Goal: Feedback & Contribution: Submit feedback/report problem

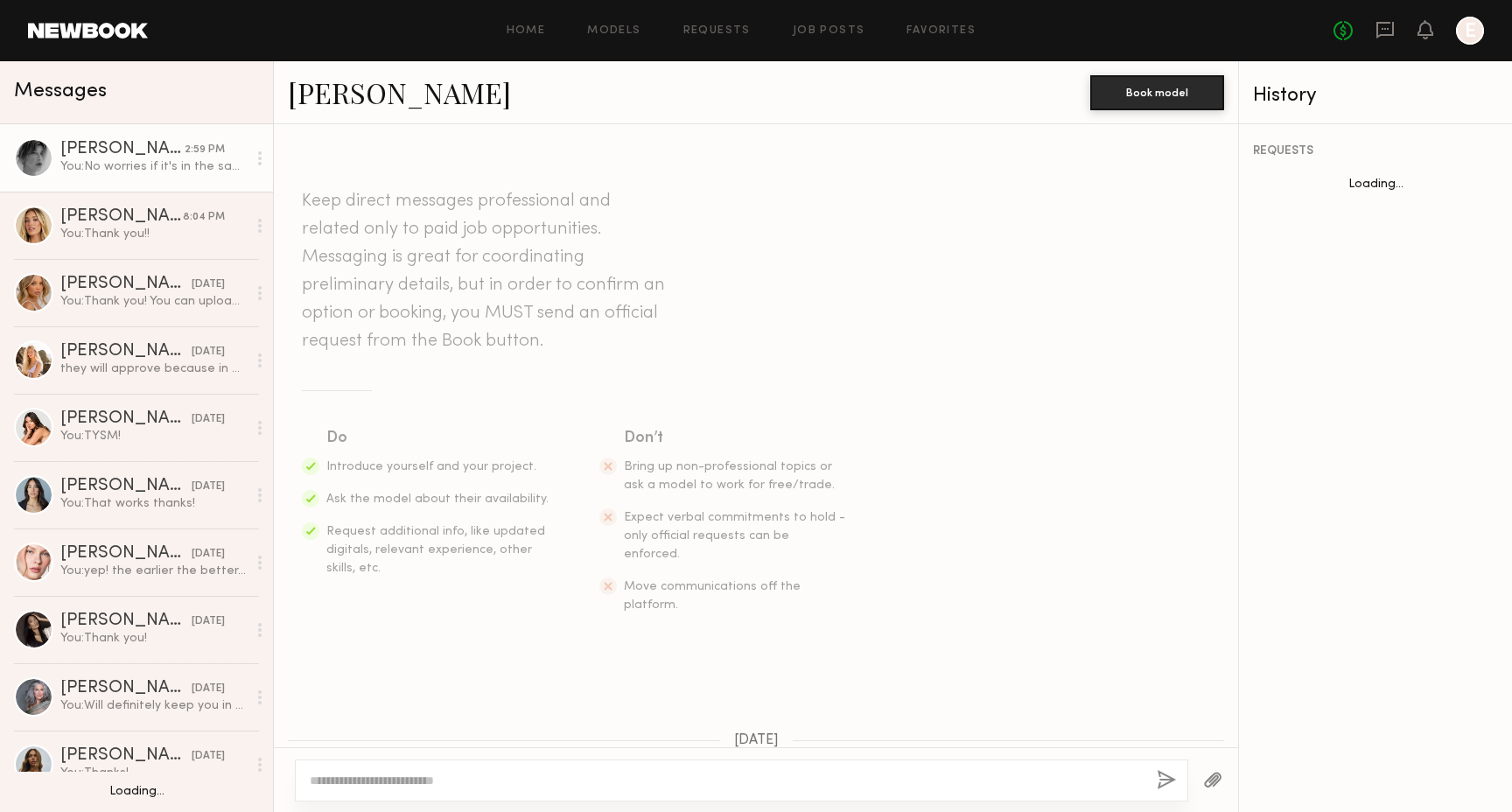
scroll to position [1663, 0]
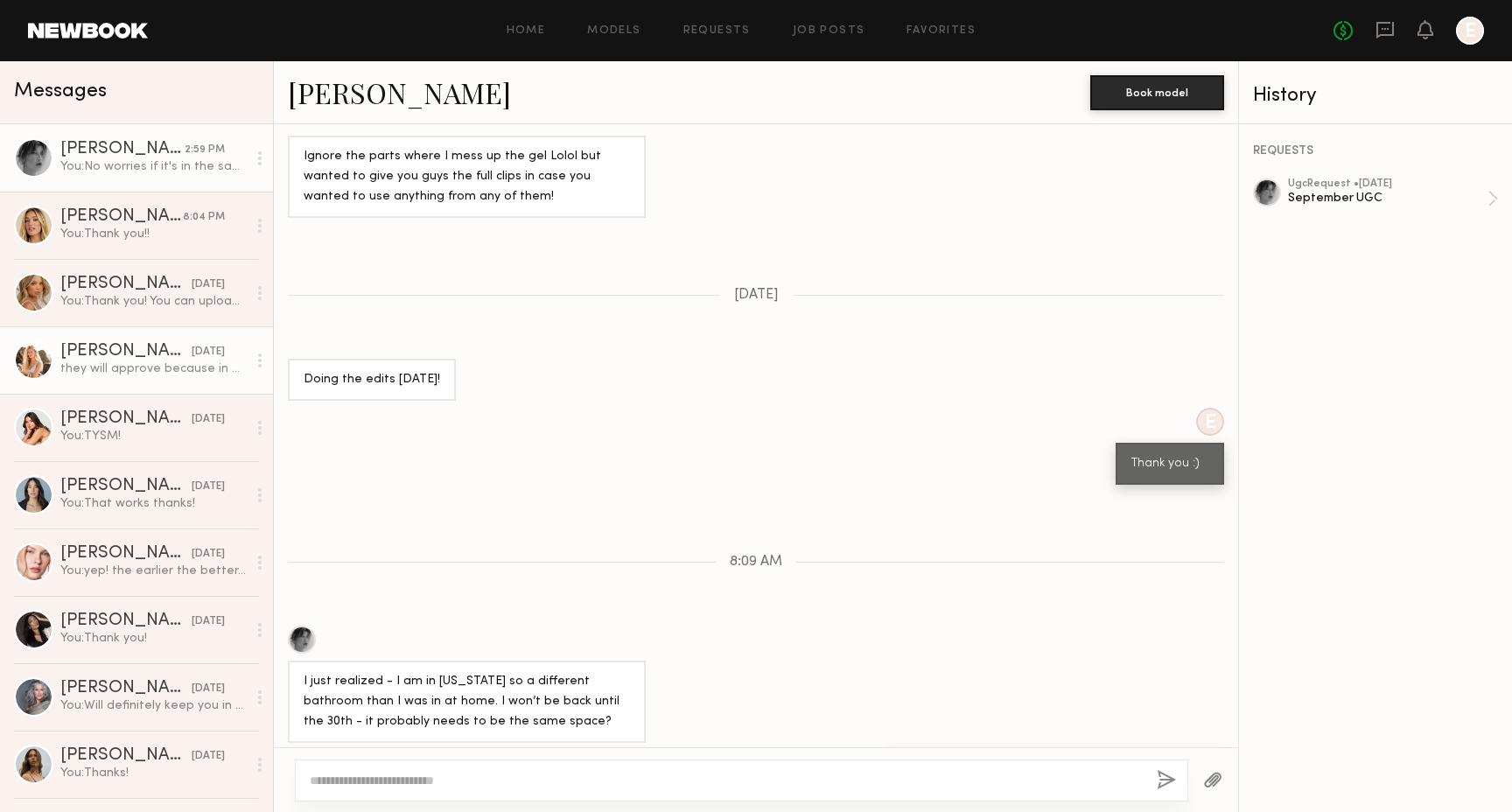
click at [160, 335] on link "Sophie Jordan C. yesterday they will approve because in perpetuity is not typic…" at bounding box center [136, 360] width 273 height 68
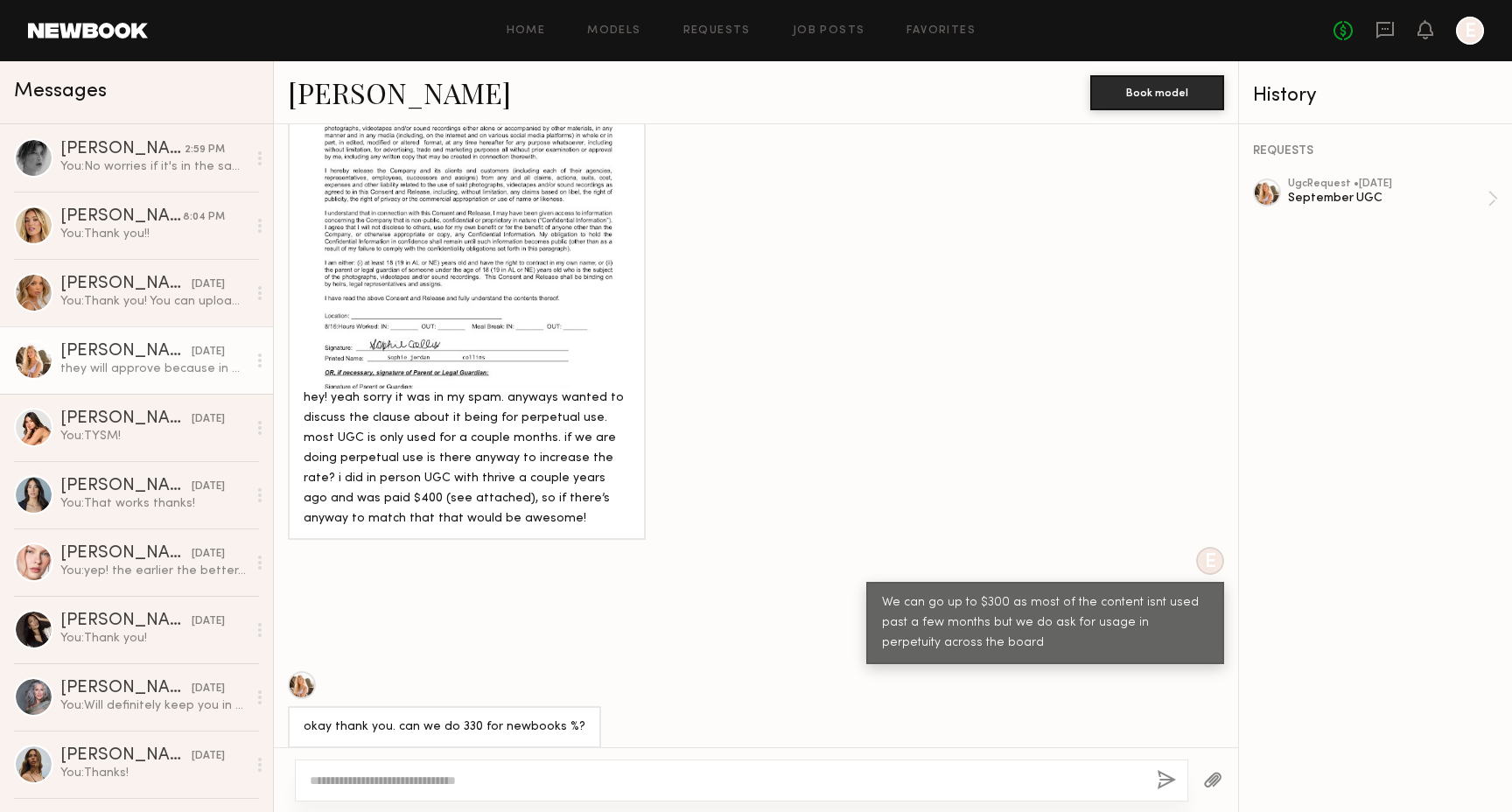
scroll to position [4051, 0]
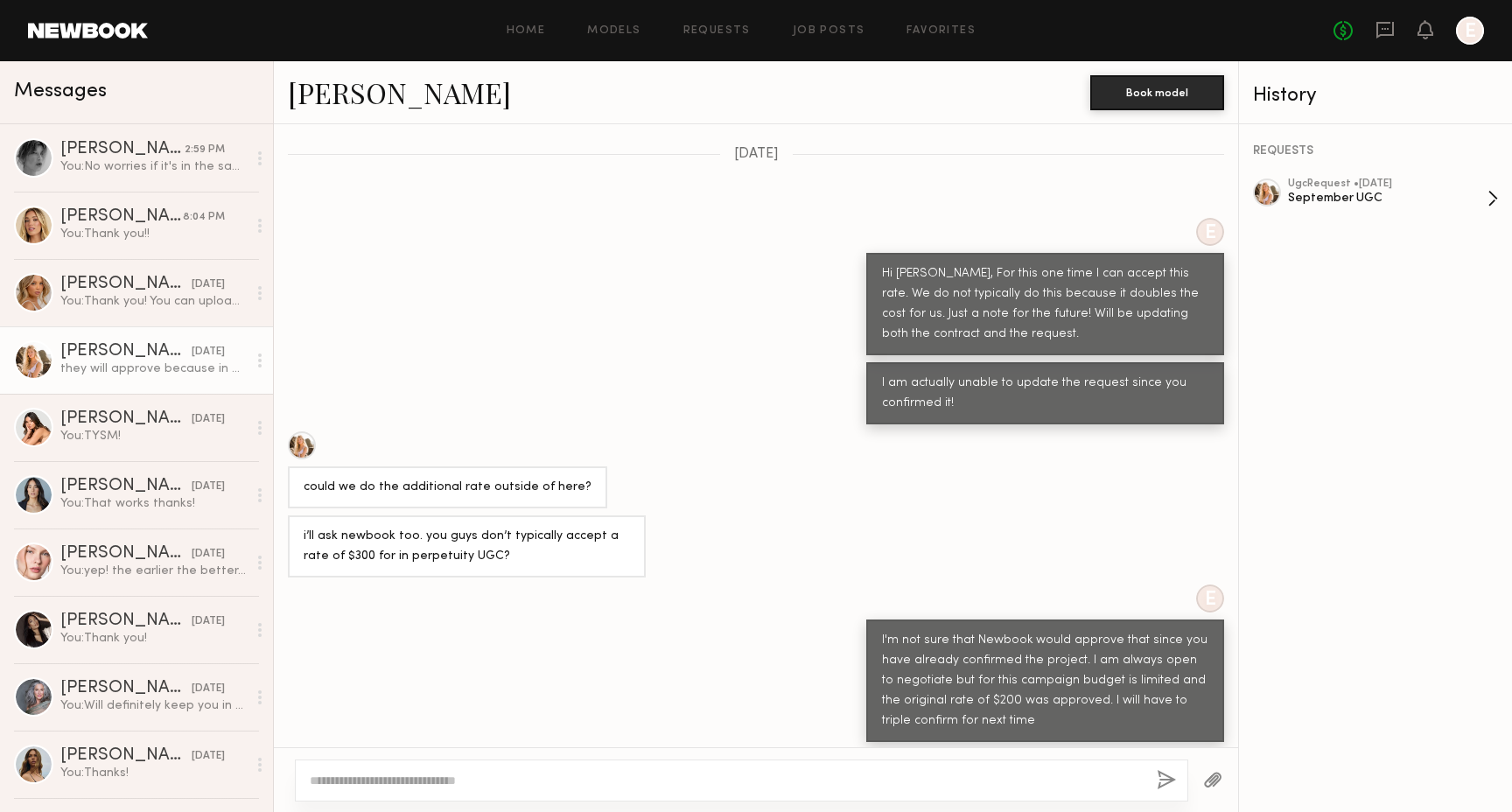
click at [1426, 205] on div "ugc Request • 09/05/2025 September UGC" at bounding box center [1388, 198] width 199 height 41
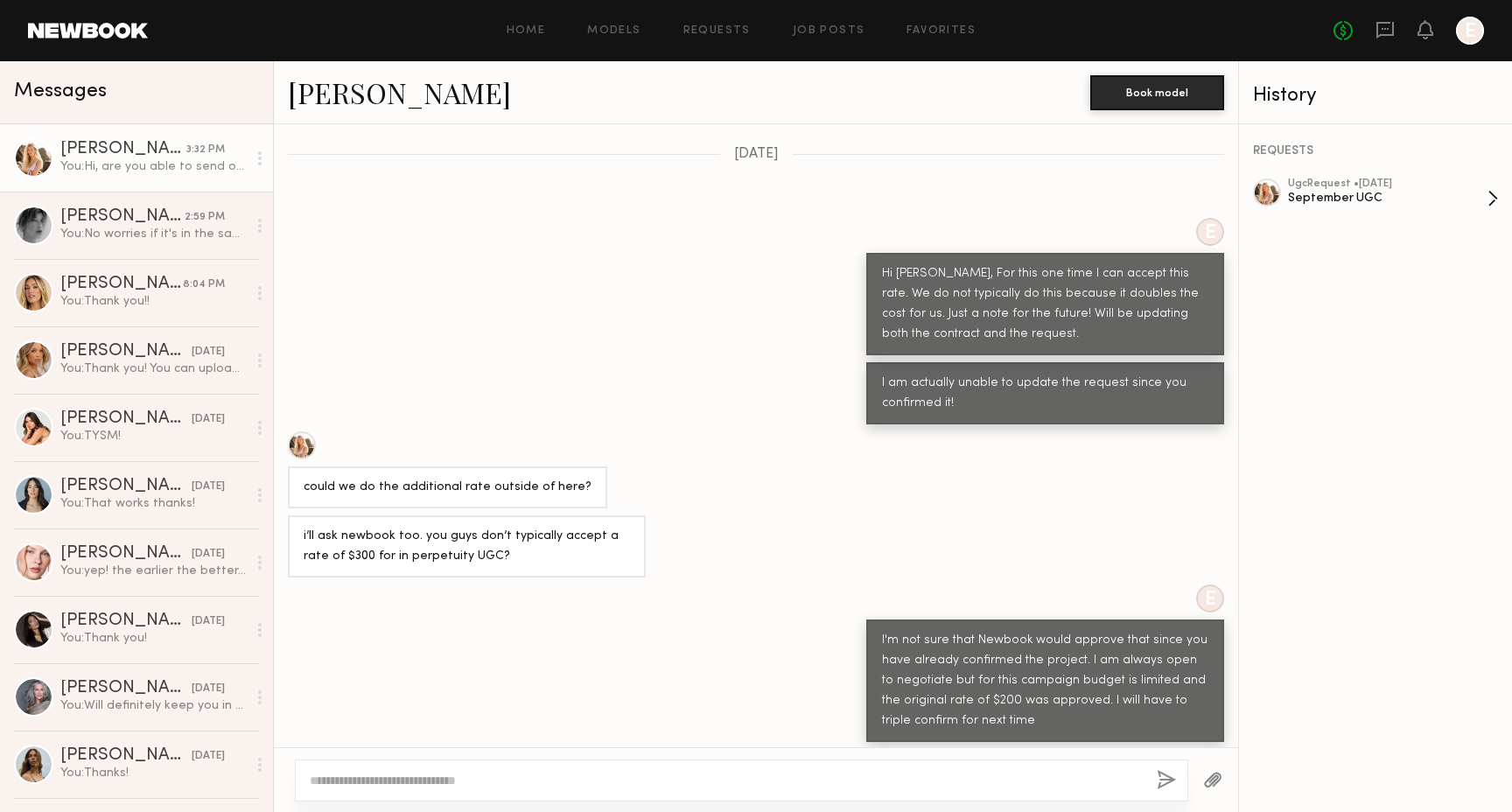
scroll to position [4402, 0]
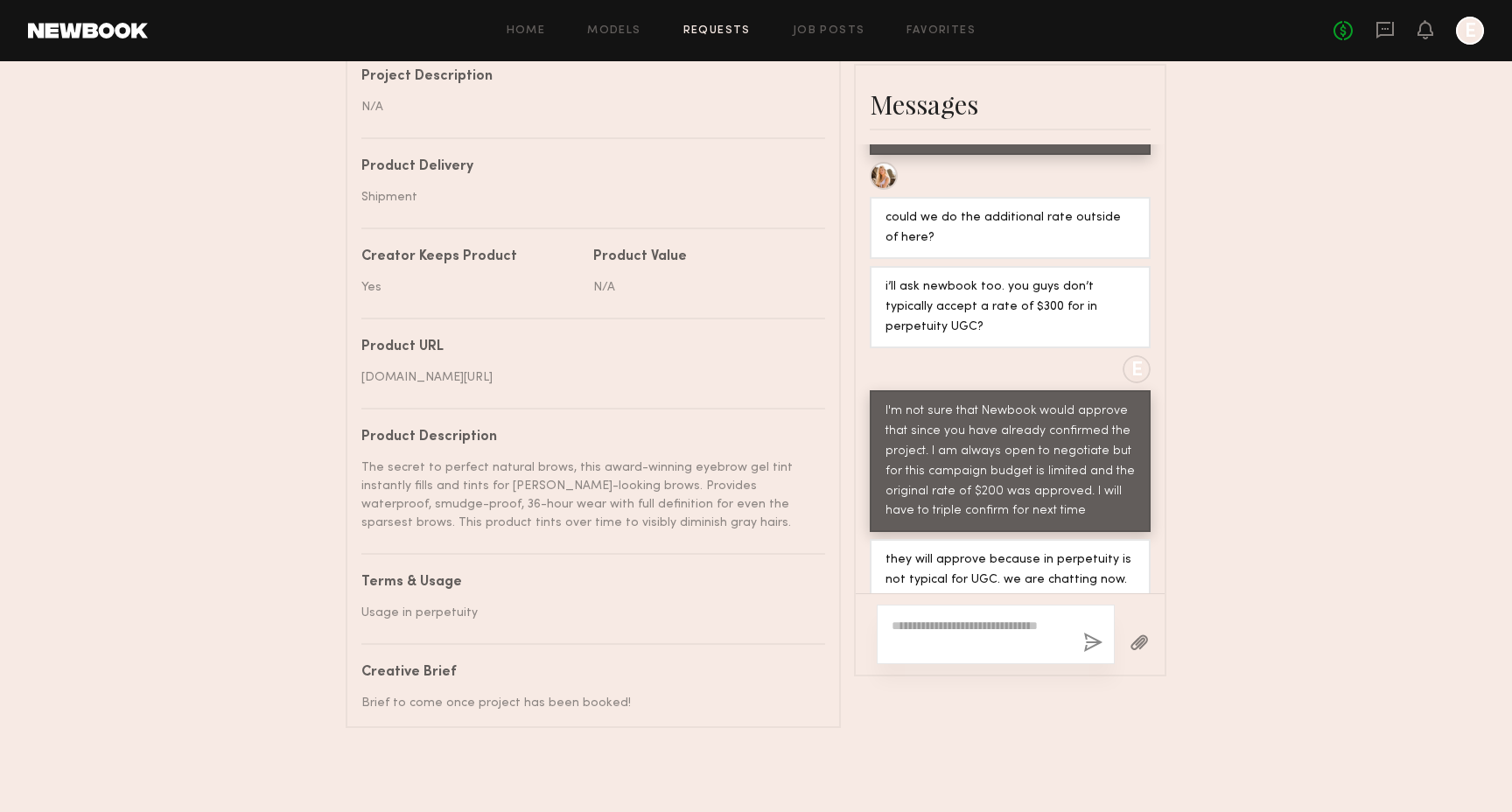
scroll to position [831, 0]
click at [985, 616] on textarea at bounding box center [980, 634] width 178 height 35
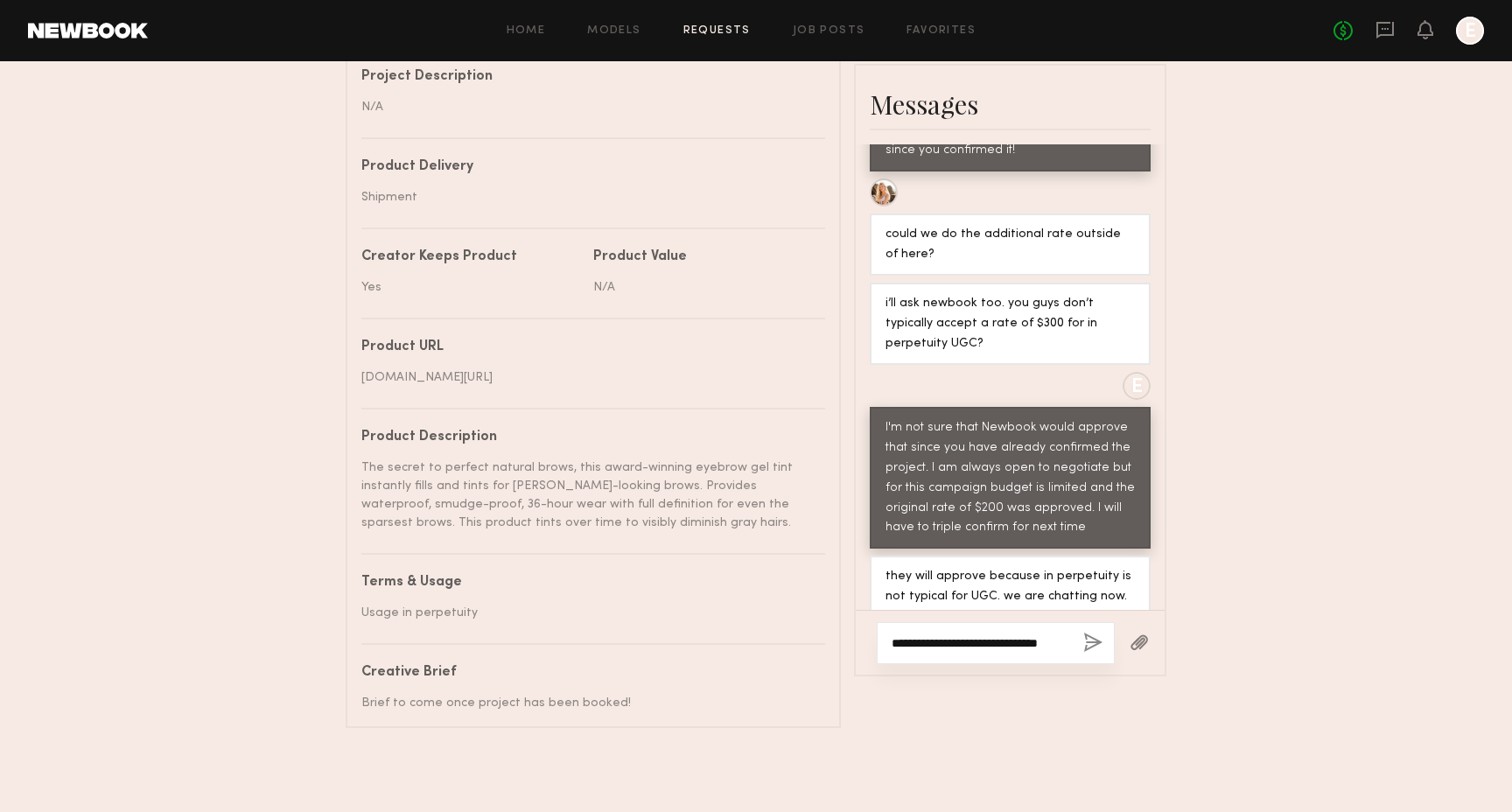
scroll to position [875, 0]
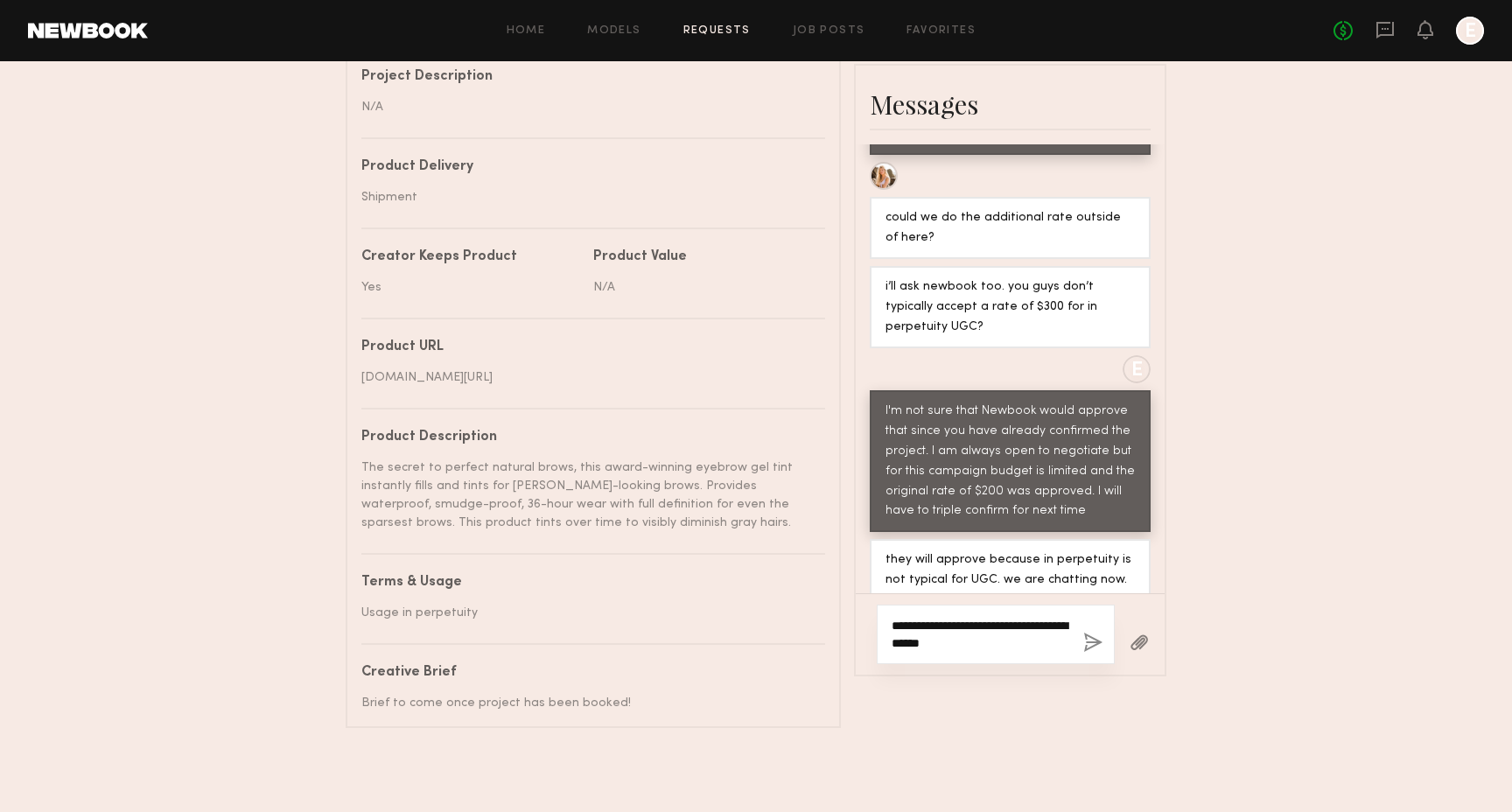
type textarea "**********"
click at [1098, 633] on button "button" at bounding box center [1093, 643] width 19 height 22
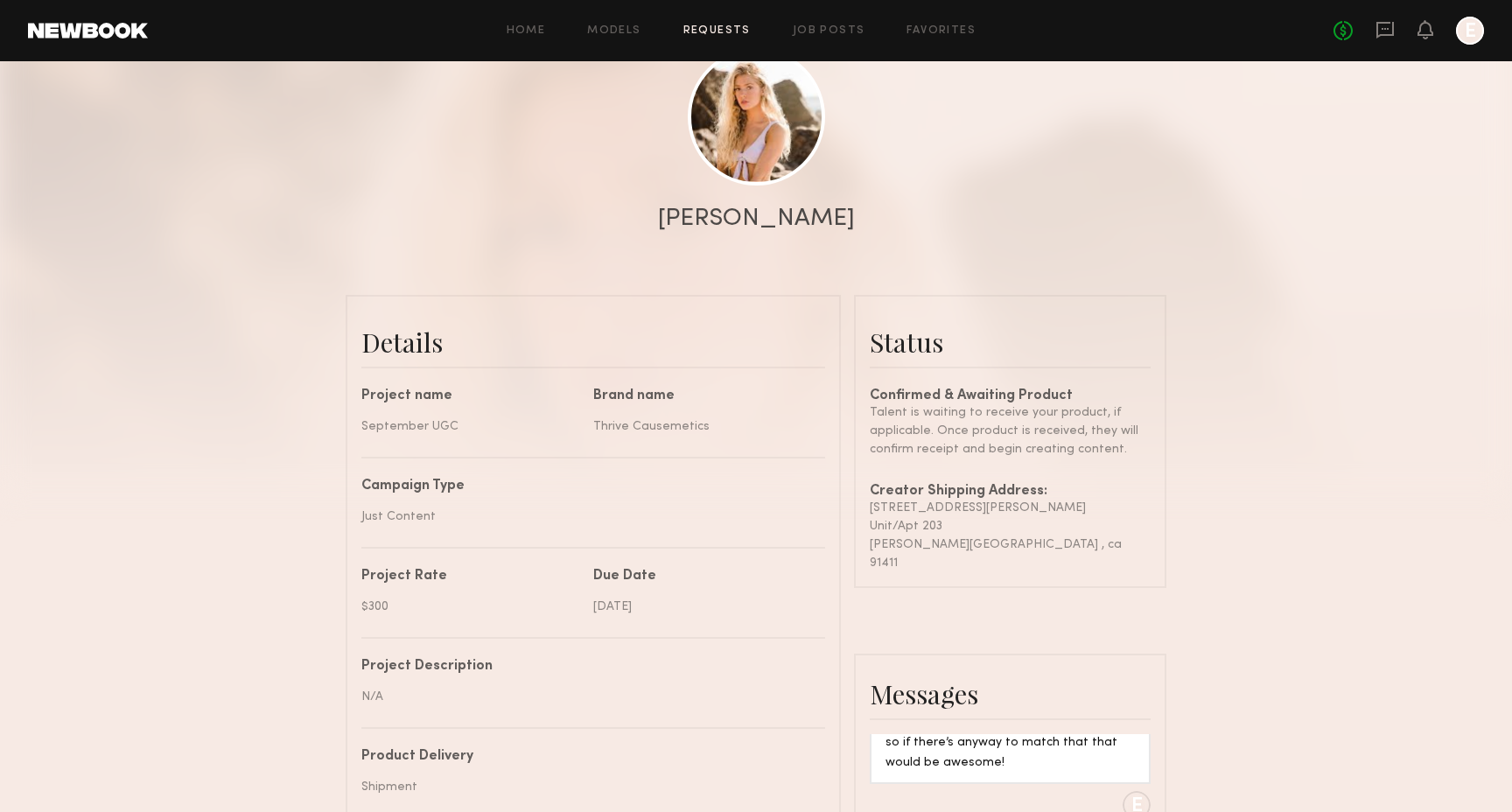
scroll to position [107, 0]
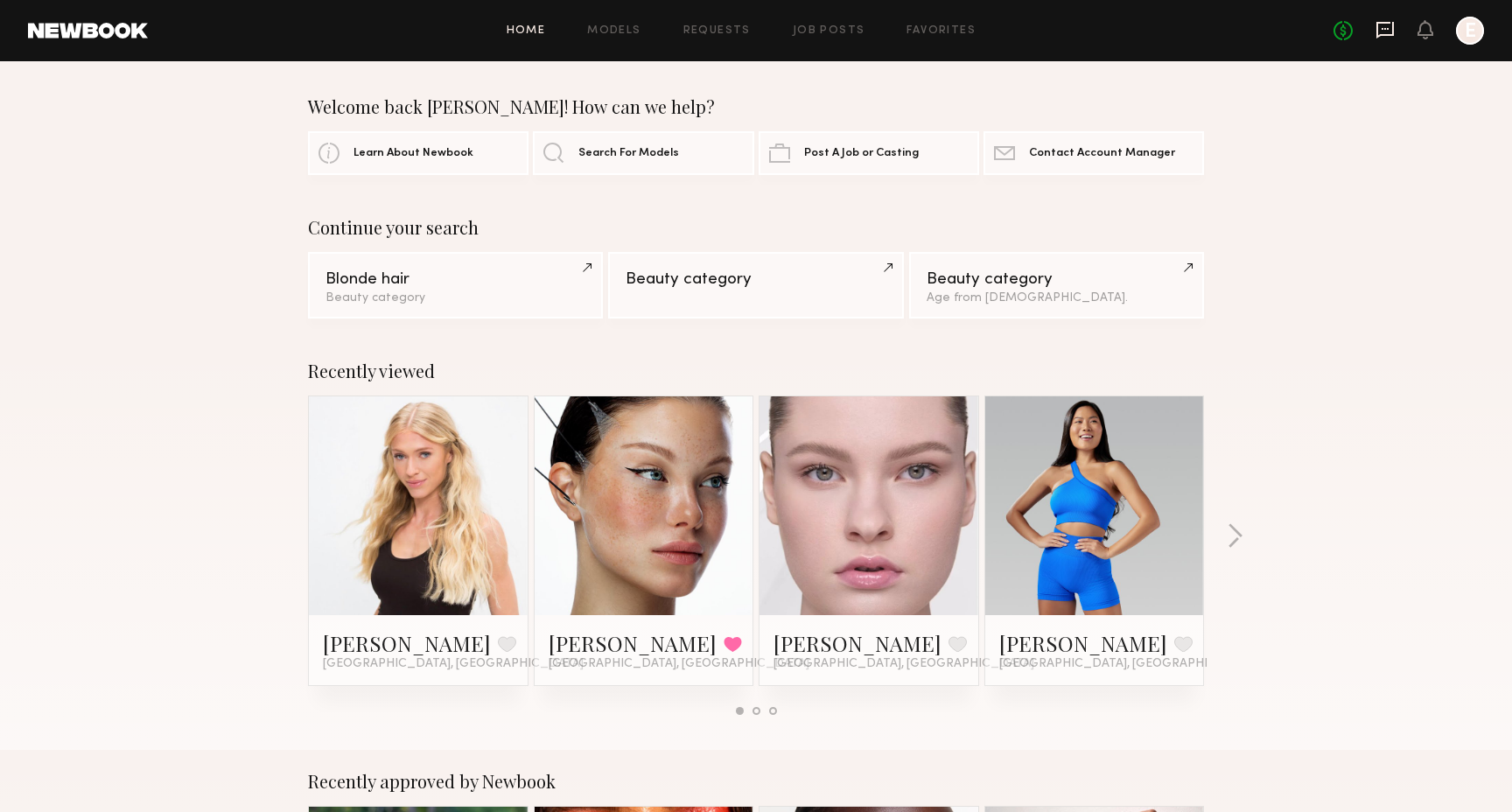
click at [1388, 32] on icon at bounding box center [1385, 29] width 19 height 19
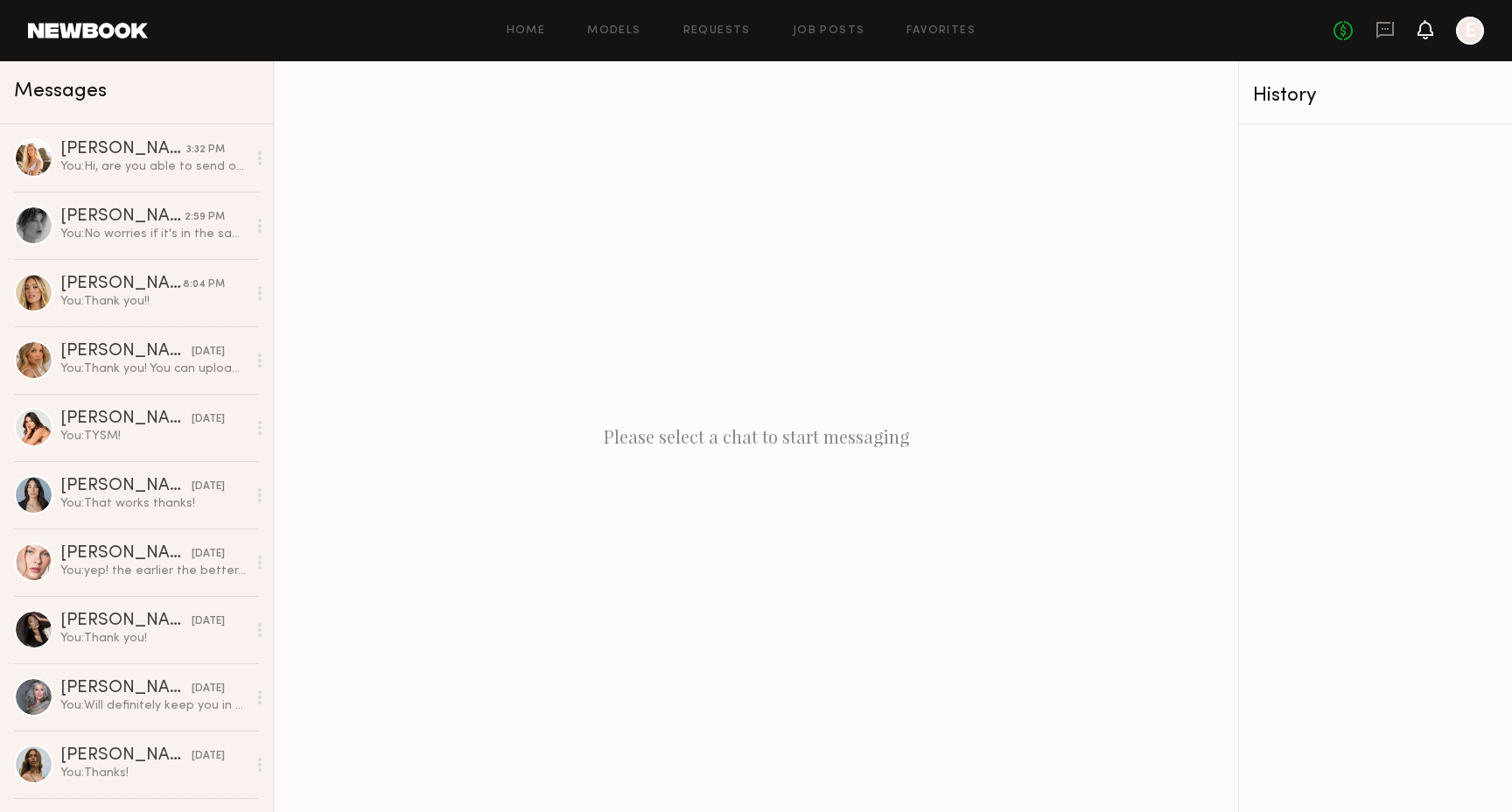
click at [1429, 35] on icon at bounding box center [1425, 29] width 14 height 13
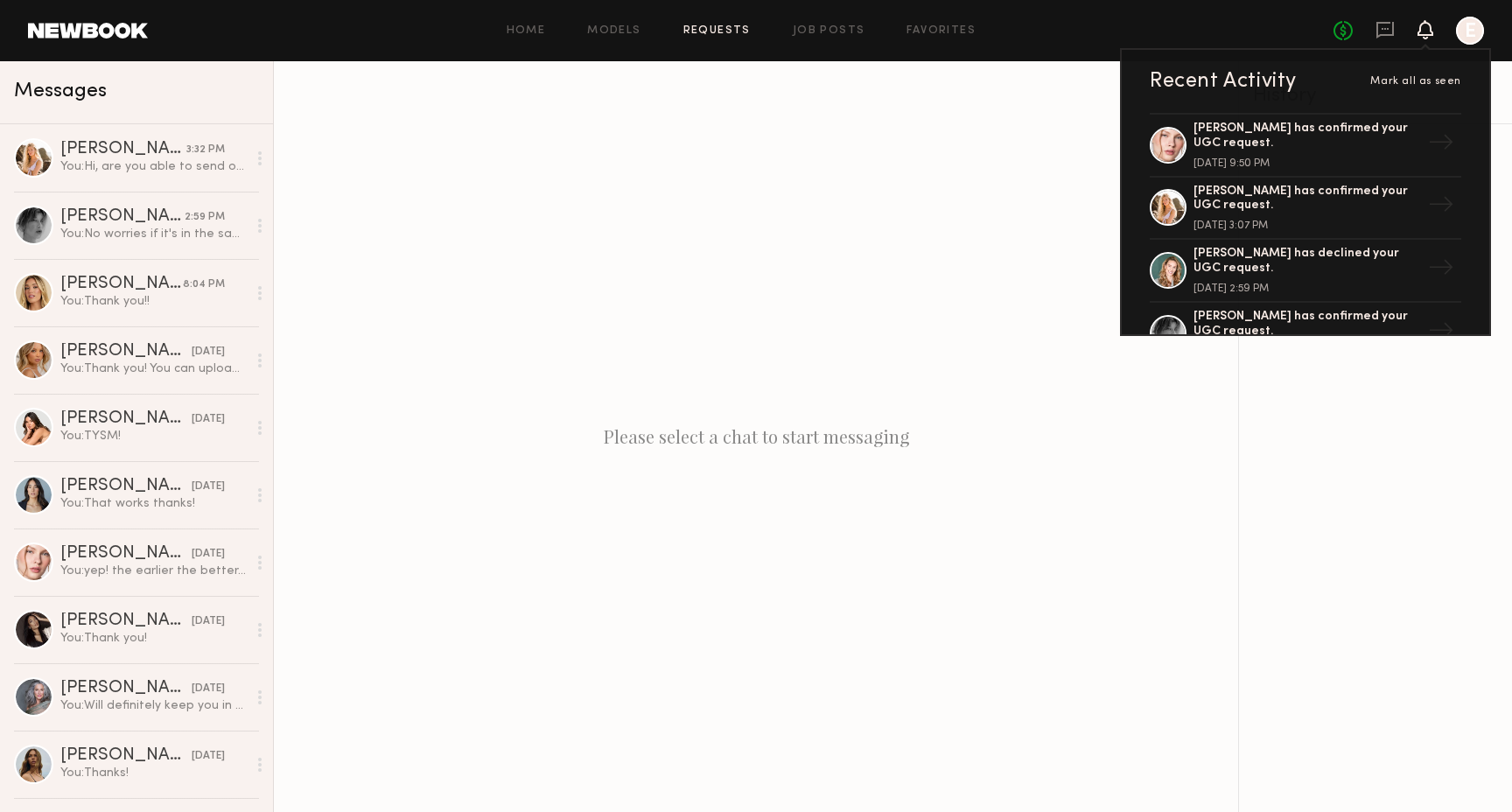
click at [710, 27] on link "Requests" at bounding box center [717, 31] width 68 height 12
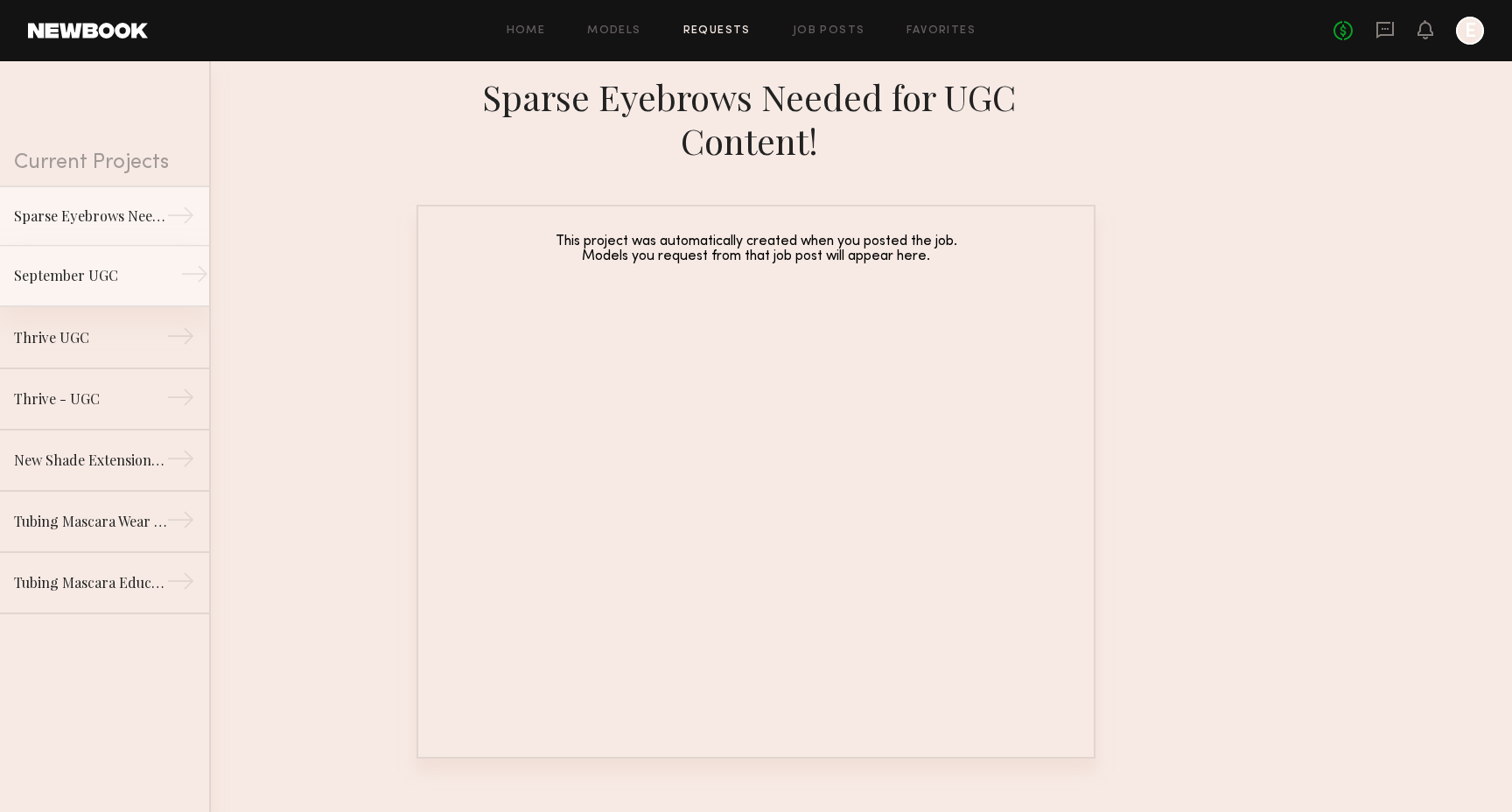
click at [133, 256] on link "September UGC →" at bounding box center [105, 277] width 209 height 61
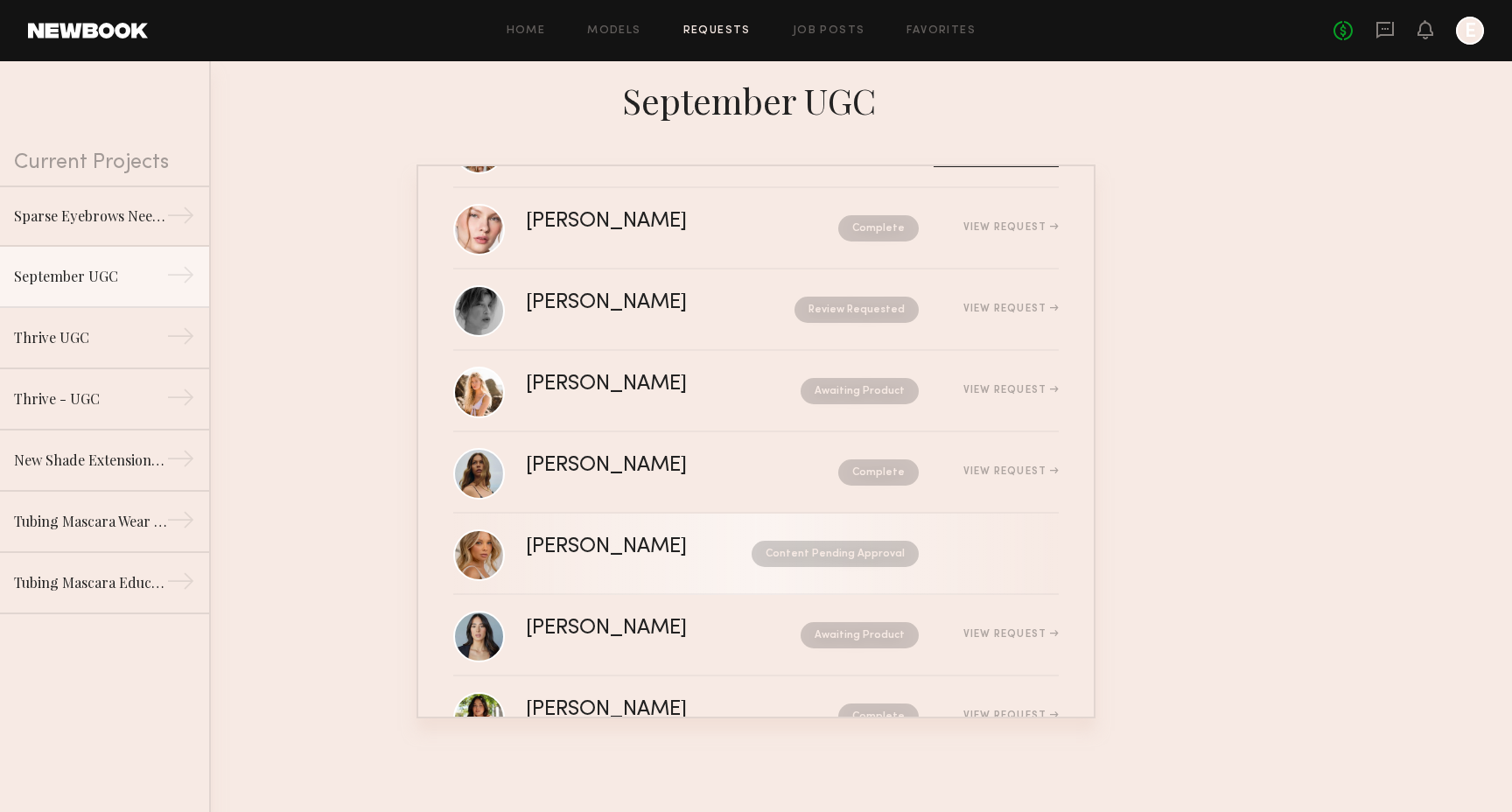
scroll to position [93, 0]
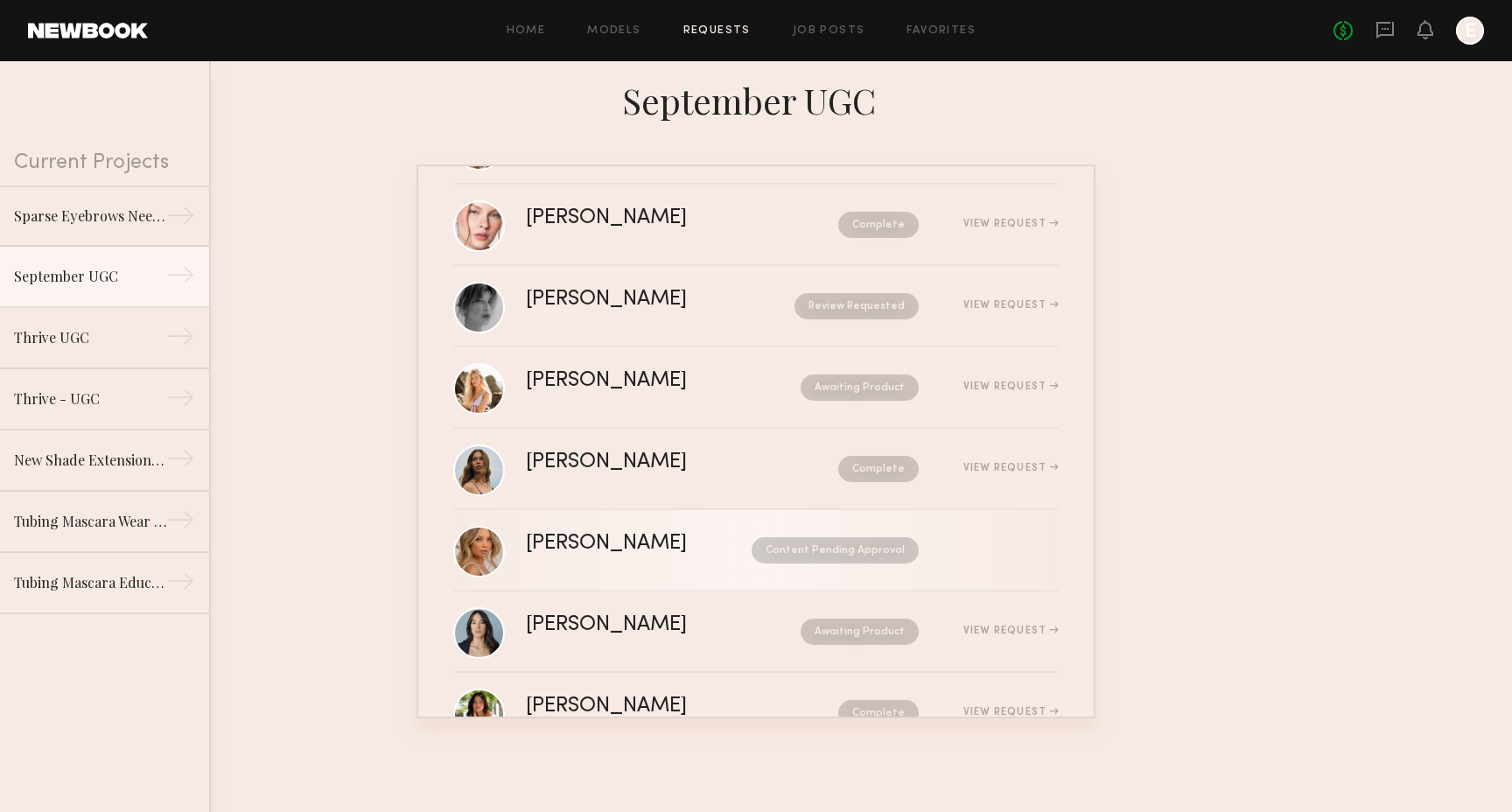
click at [590, 551] on div "Veronika V." at bounding box center [622, 543] width 193 height 20
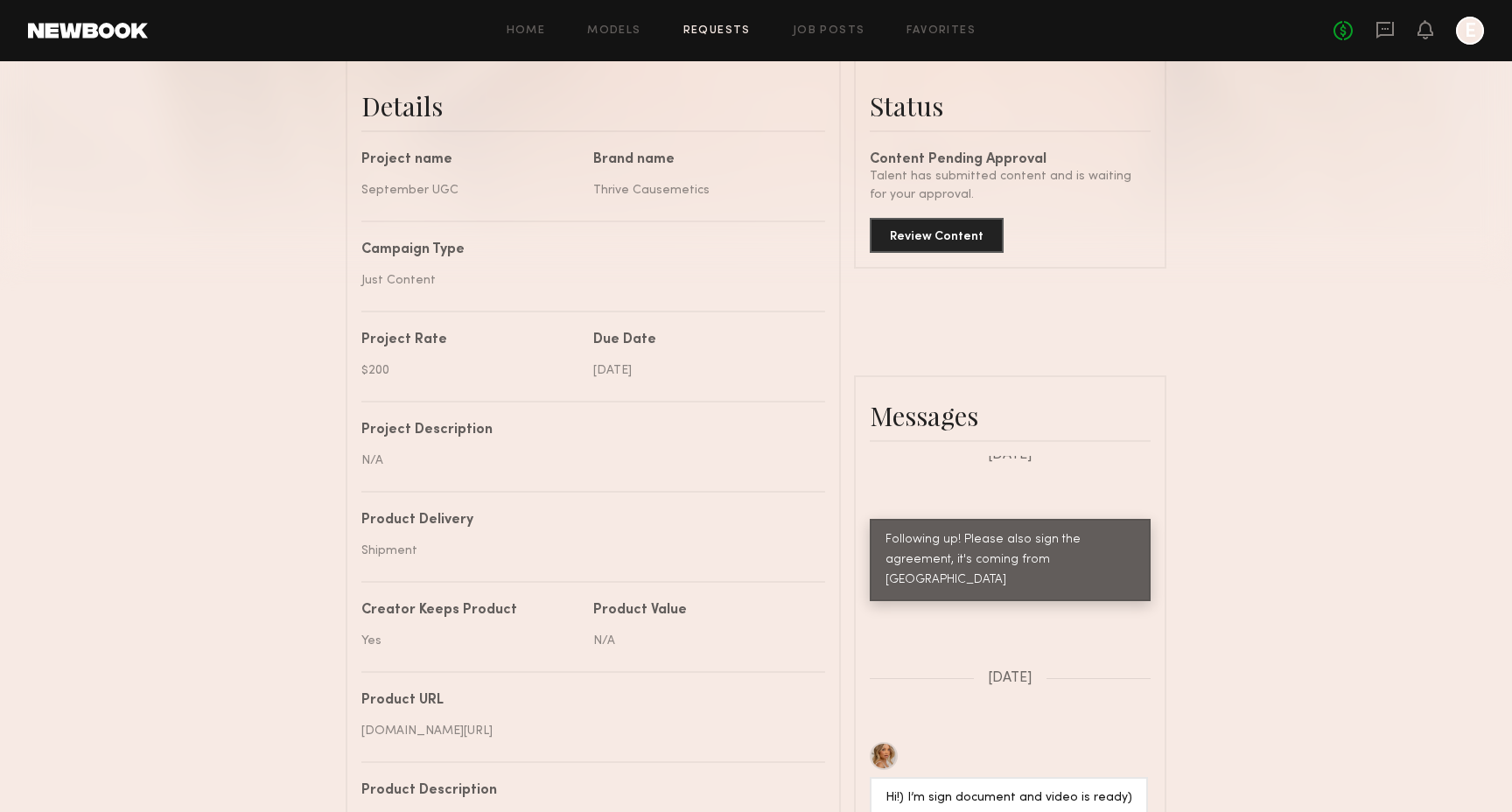
scroll to position [350, 0]
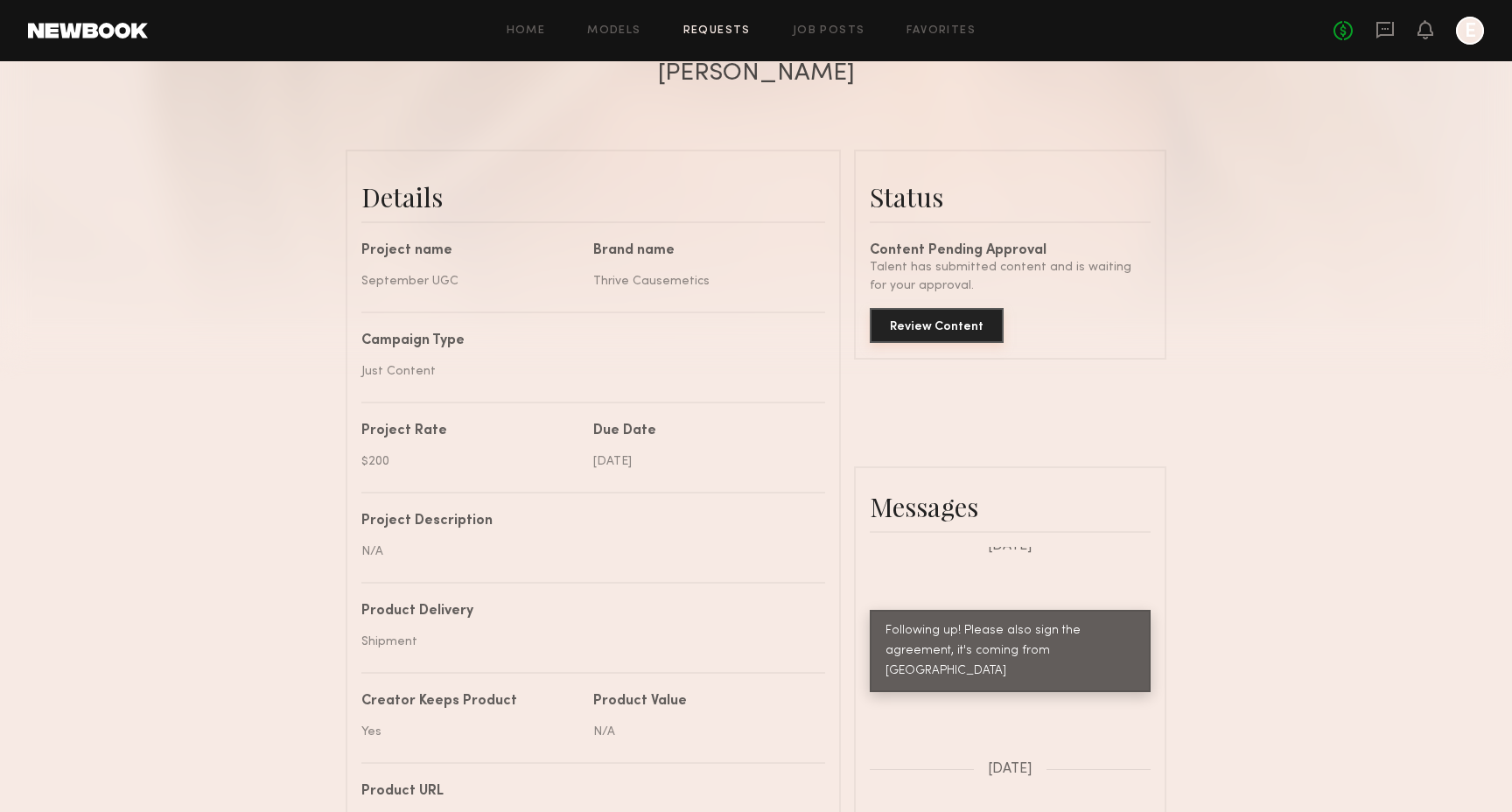
click at [974, 332] on button "Review Content" at bounding box center [937, 325] width 133 height 35
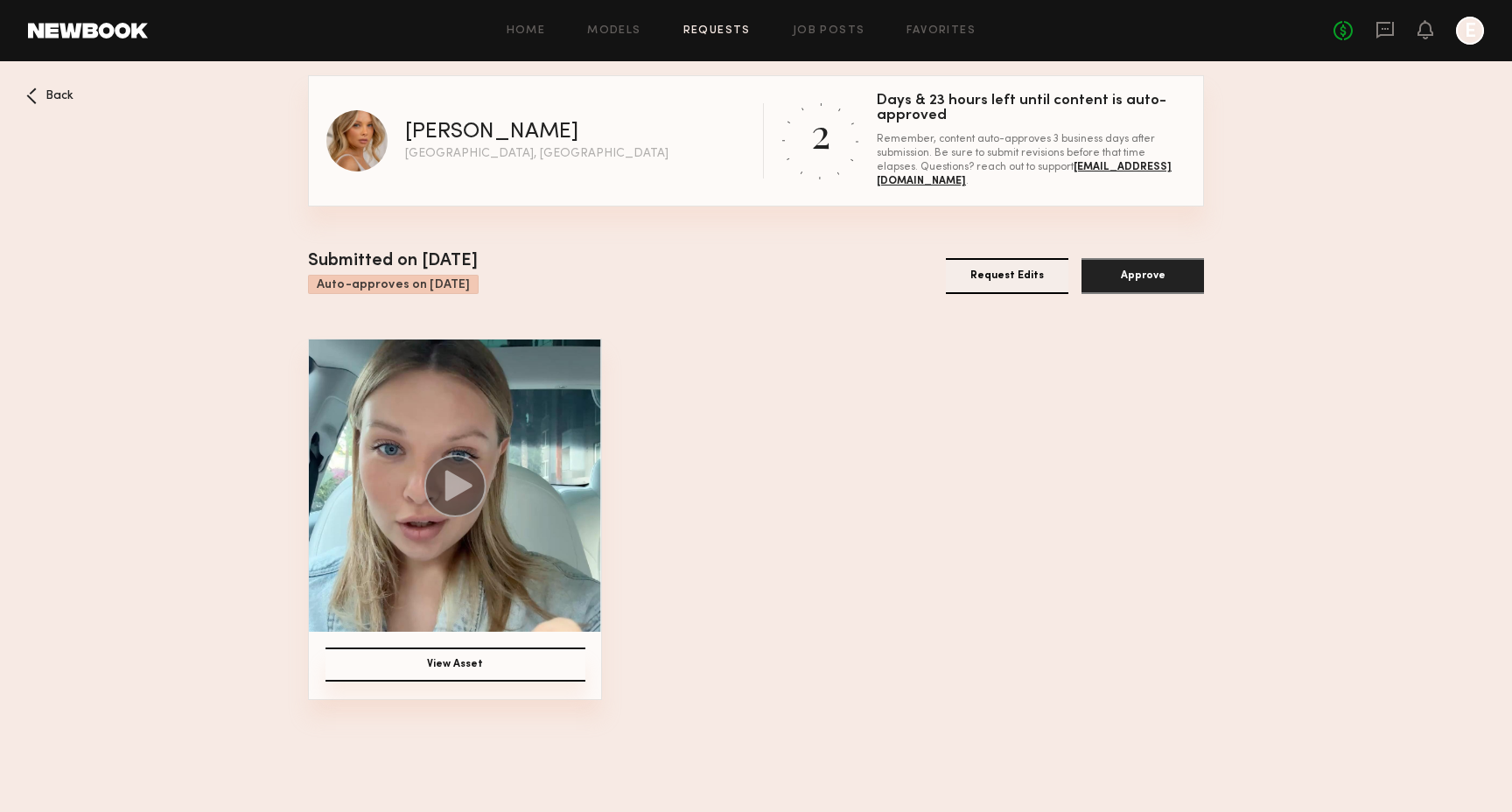
click at [543, 667] on button "View Asset" at bounding box center [455, 664] width 260 height 34
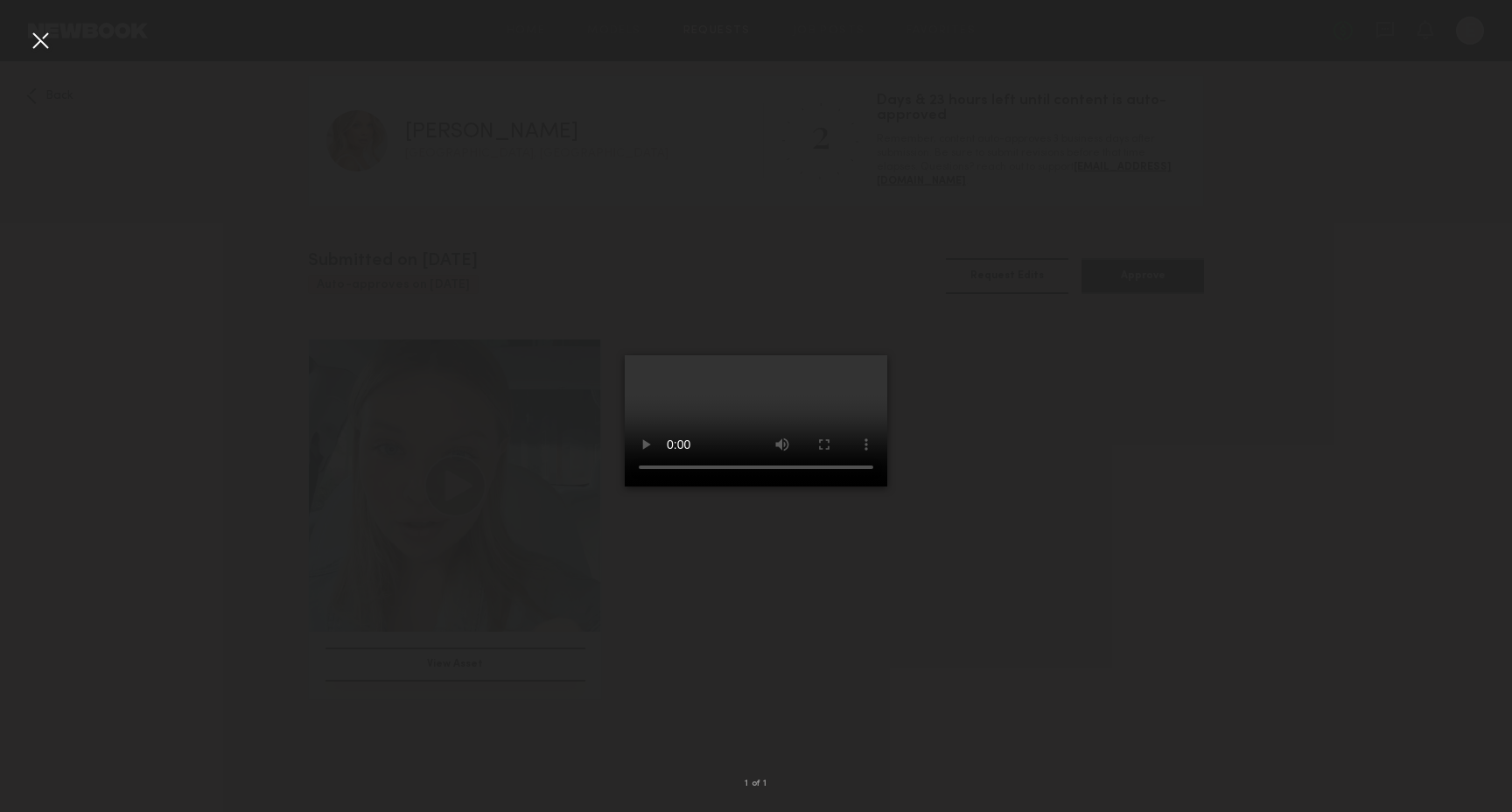
click at [57, 52] on div at bounding box center [756, 391] width 1512 height 727
click at [50, 41] on div at bounding box center [40, 40] width 28 height 28
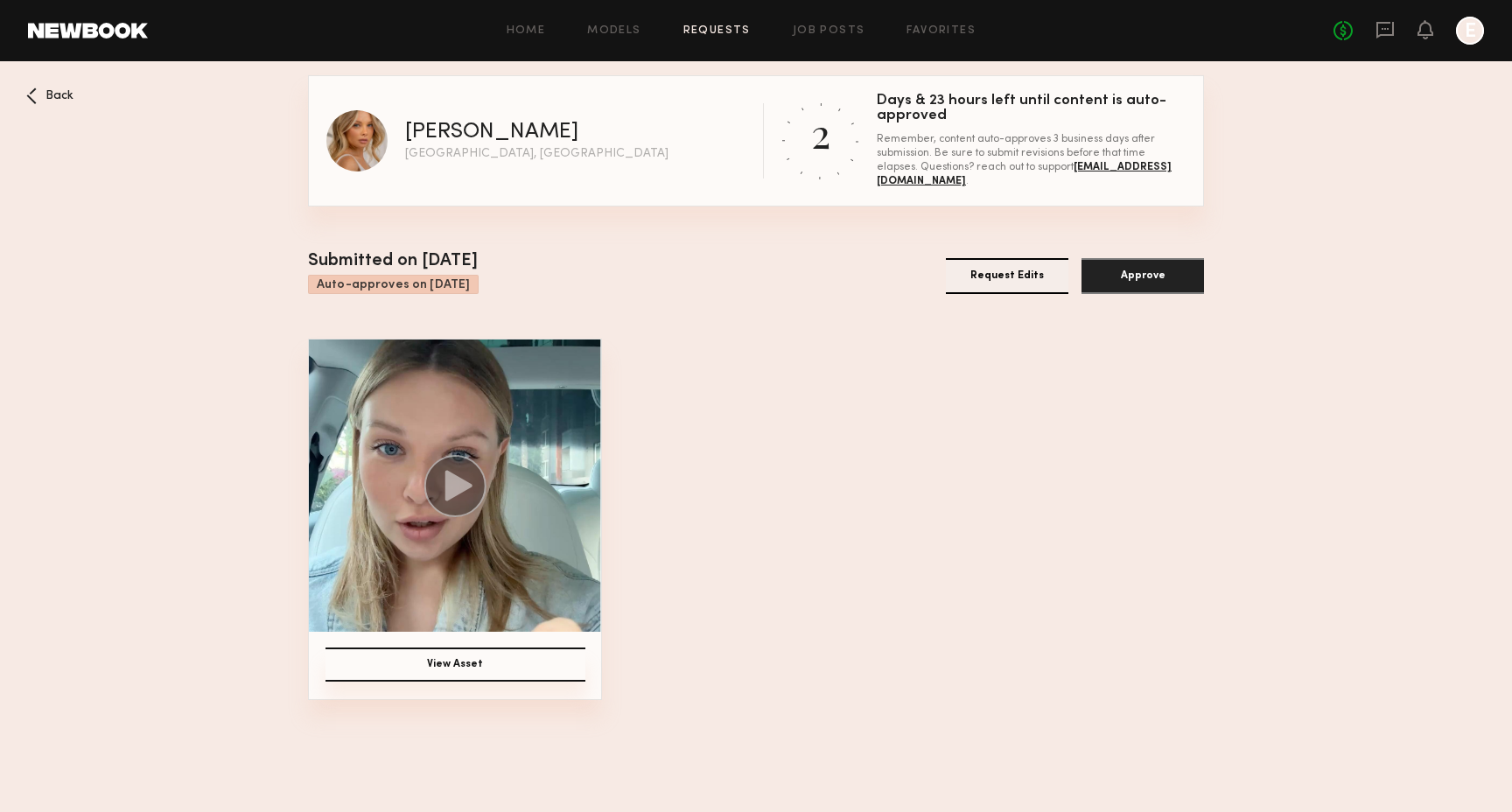
click at [1043, 280] on button "Request Edits" at bounding box center [1007, 276] width 123 height 36
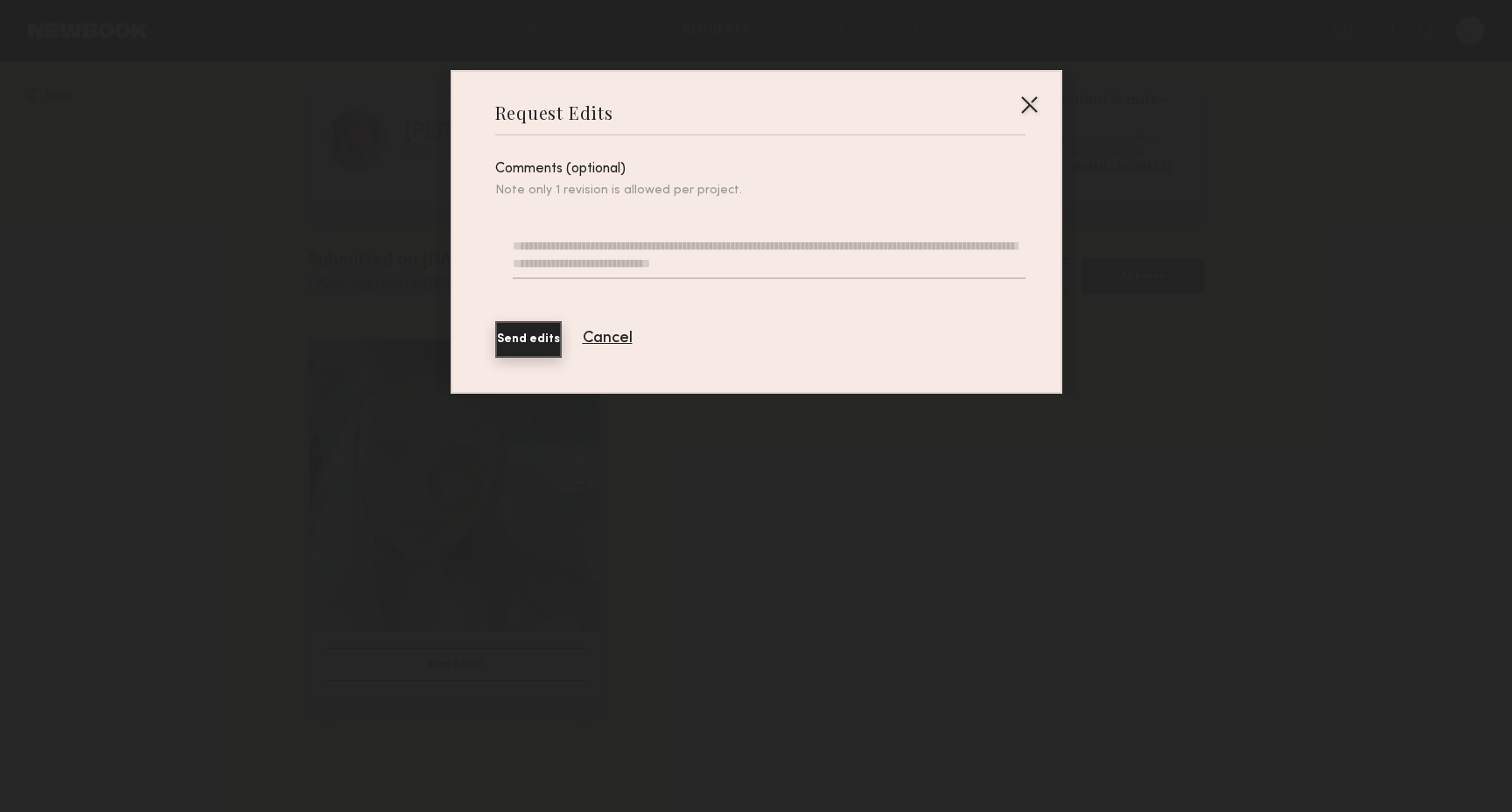
click at [594, 272] on textarea at bounding box center [769, 258] width 512 height 42
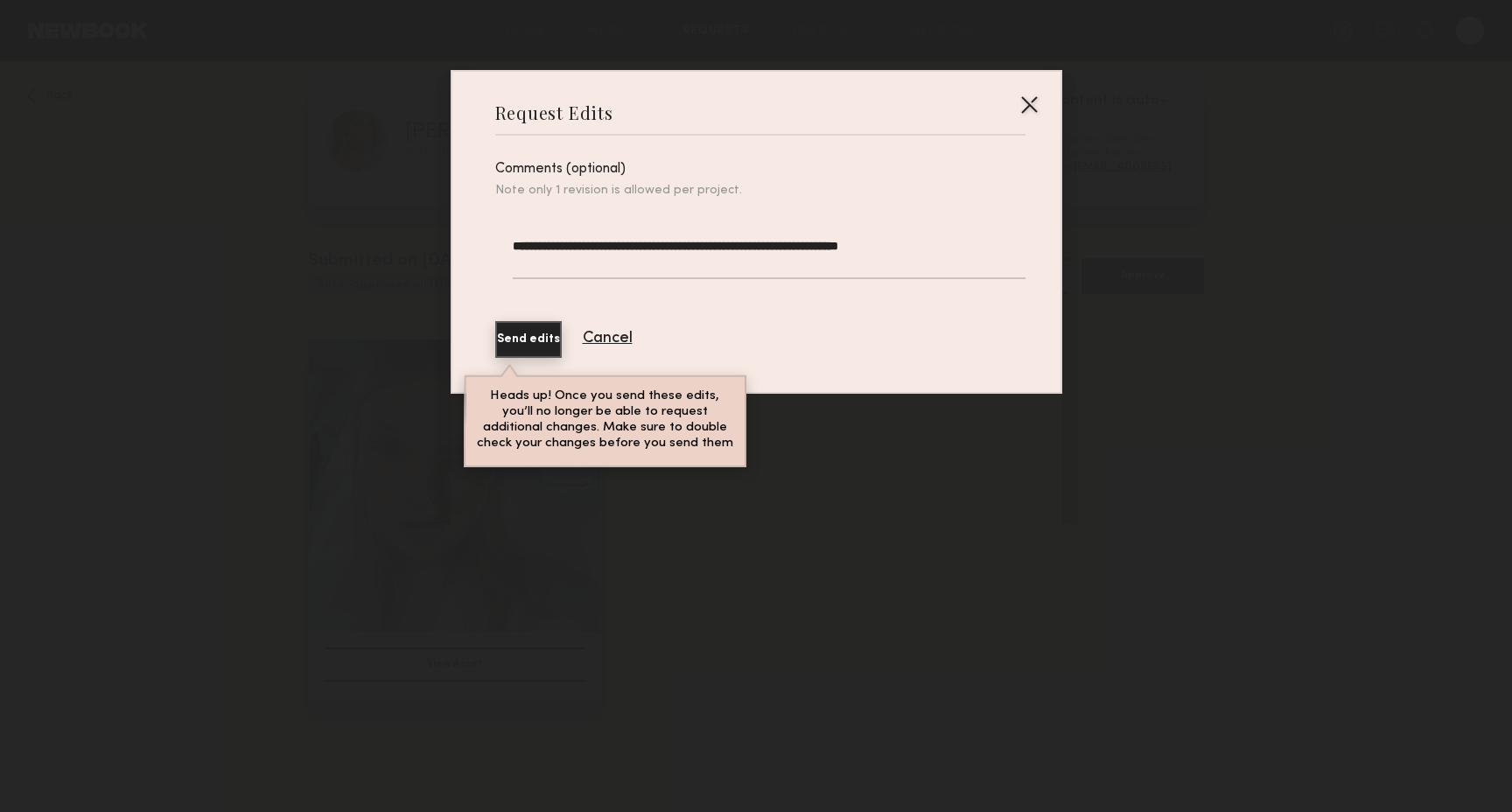
type textarea "**********"
click at [538, 344] on button "Send edits" at bounding box center [528, 339] width 67 height 37
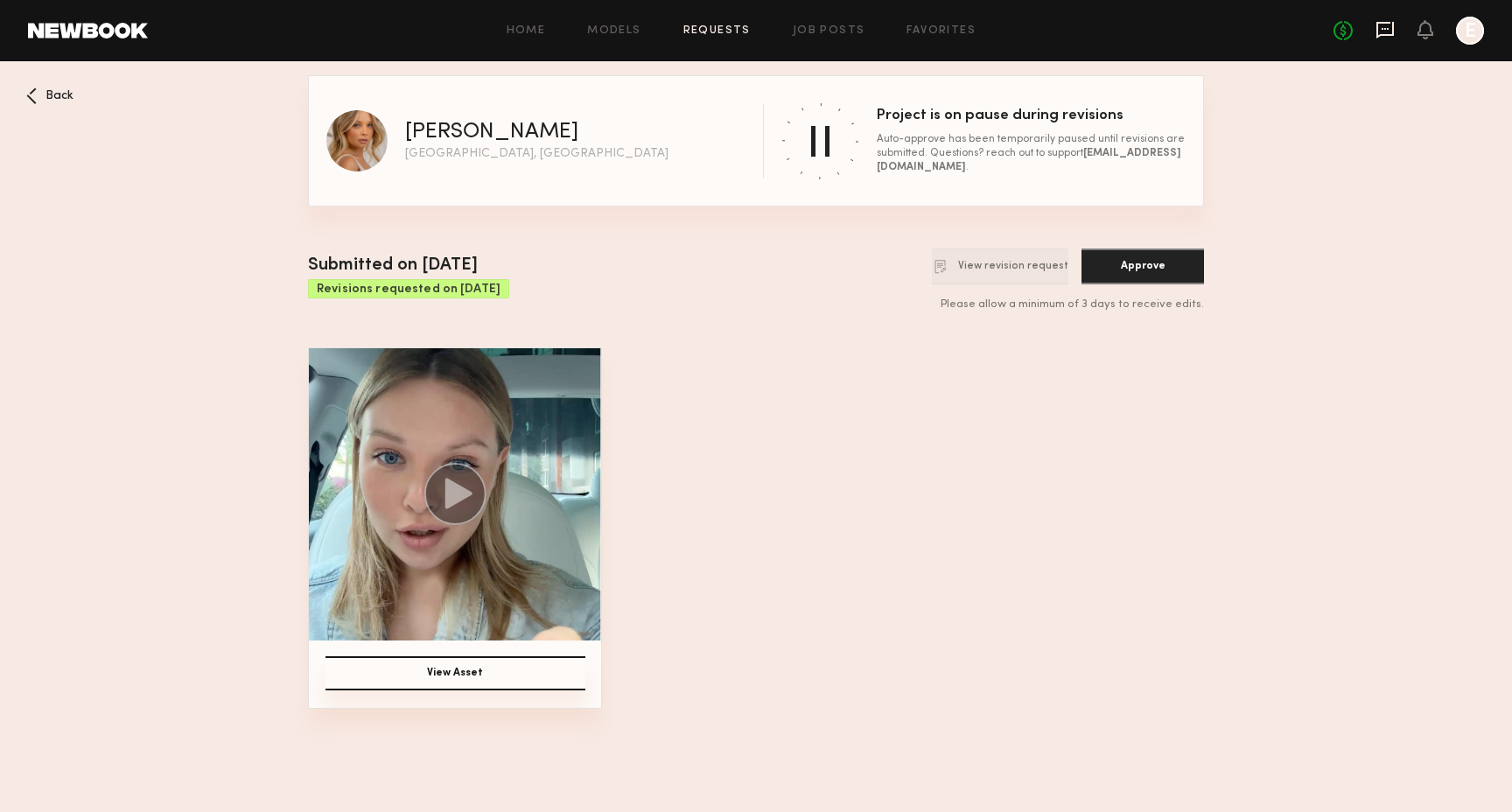
click at [1385, 38] on icon at bounding box center [1385, 29] width 19 height 19
